Goal: Find specific page/section: Find specific page/section

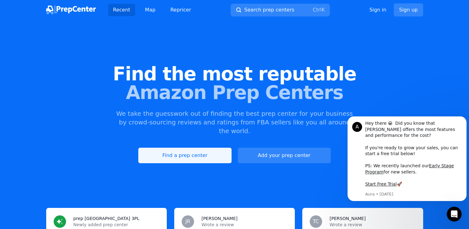
click at [207, 149] on link "Find a prep center" at bounding box center [184, 156] width 93 height 16
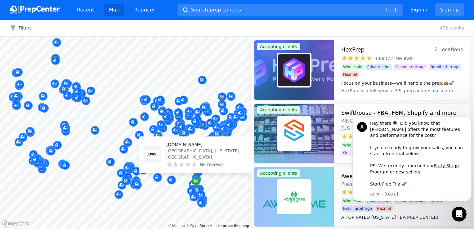
click at [196, 179] on icon "Map marker" at bounding box center [195, 180] width 3 height 3
click at [196, 179] on icon "Map marker" at bounding box center [196, 181] width 5 height 6
click at [195, 178] on icon "Map marker" at bounding box center [196, 181] width 5 height 6
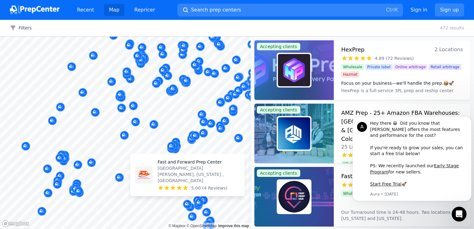
click at [199, 179] on p "[GEOGRAPHIC_DATA][PERSON_NAME], [US_STATE] , [GEOGRAPHIC_DATA]" at bounding box center [199, 174] width 82 height 19
